Goal: Task Accomplishment & Management: Complete application form

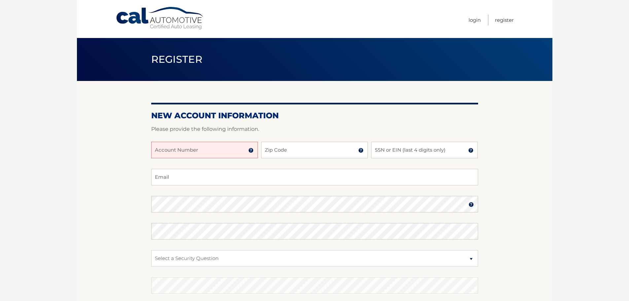
scroll to position [66, 0]
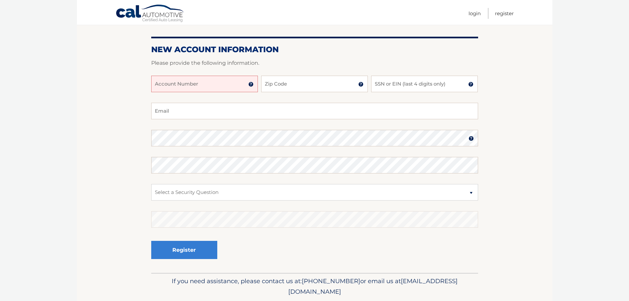
click at [202, 86] on input "Account Number" at bounding box center [204, 84] width 107 height 17
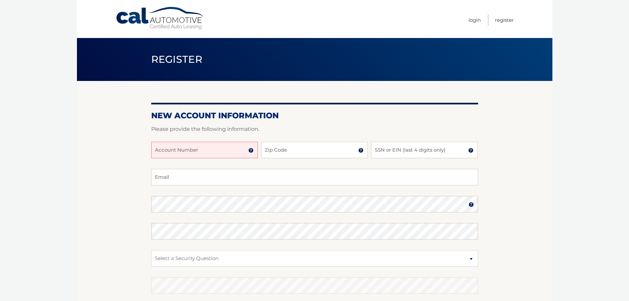
click at [225, 146] on input "Account Number" at bounding box center [204, 150] width 107 height 17
click at [279, 153] on input "Zip Code" at bounding box center [314, 150] width 107 height 17
click at [209, 154] on input "Account Number" at bounding box center [204, 150] width 107 height 17
click at [183, 150] on input "Account Number" at bounding box center [204, 150] width 107 height 17
click at [180, 149] on input "Account Number" at bounding box center [204, 150] width 107 height 17
